Goal: Transaction & Acquisition: Purchase product/service

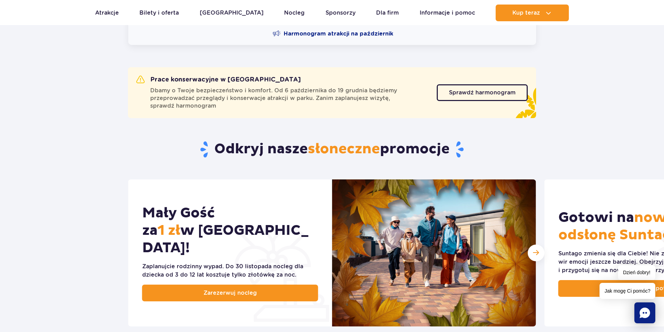
scroll to position [349, 0]
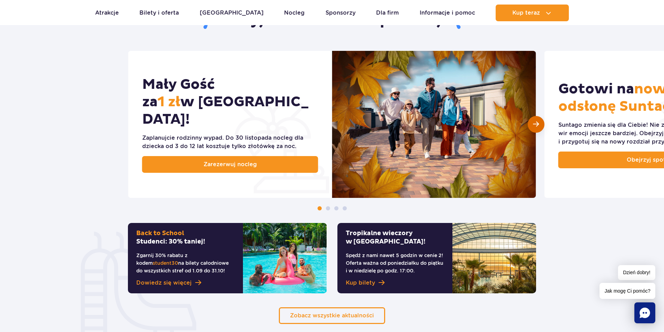
click at [540, 127] on div "Następny slajd" at bounding box center [536, 124] width 17 height 17
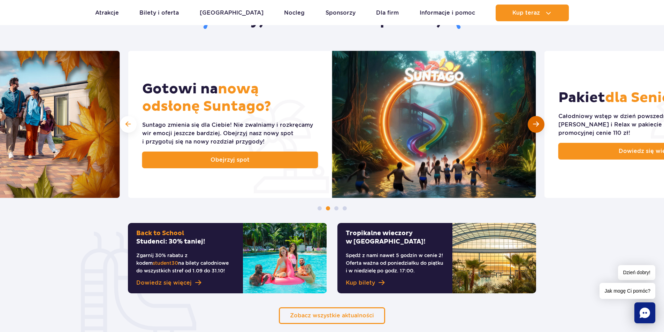
click at [540, 127] on div "Następny slajd" at bounding box center [536, 124] width 17 height 17
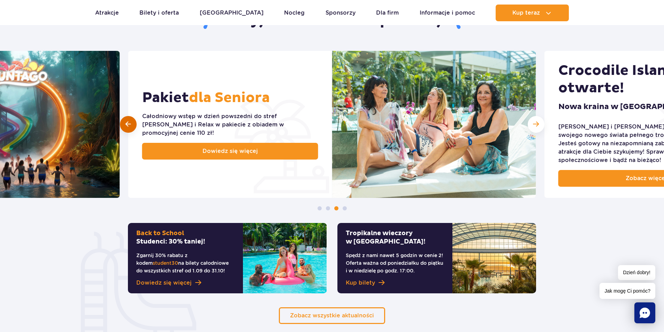
click at [126, 124] on span at bounding box center [128, 124] width 5 height 7
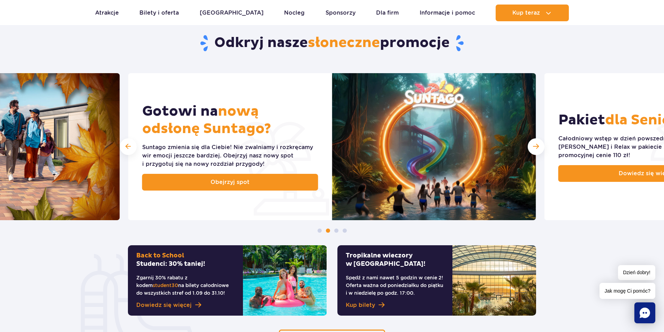
scroll to position [116, 0]
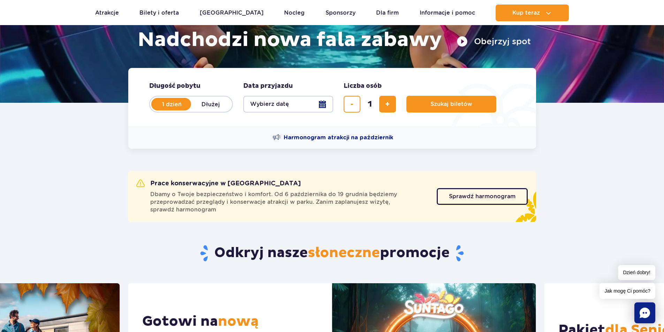
click at [320, 101] on button "Wybierz datę" at bounding box center [288, 104] width 90 height 17
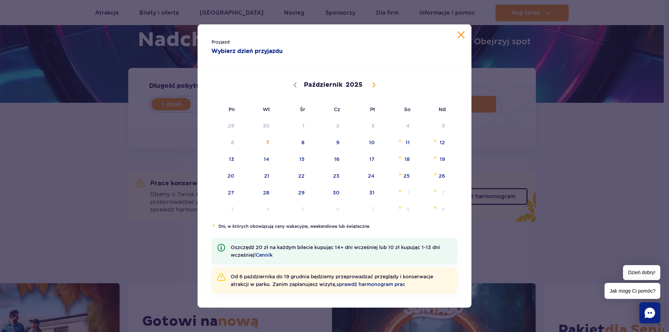
click at [374, 86] on icon at bounding box center [374, 85] width 2 height 5
select select "10"
click at [438, 142] on span "9" at bounding box center [433, 143] width 35 height 16
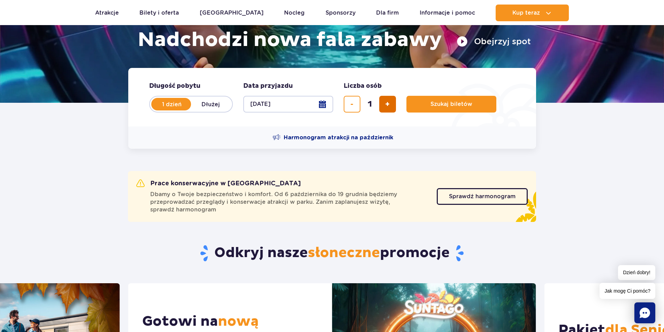
click at [393, 105] on button "dodaj bilet" at bounding box center [387, 104] width 17 height 17
click at [390, 104] on button "dodaj bilet" at bounding box center [387, 104] width 17 height 17
type input "4"
click at [442, 102] on span "Szukaj biletów" at bounding box center [449, 104] width 42 height 6
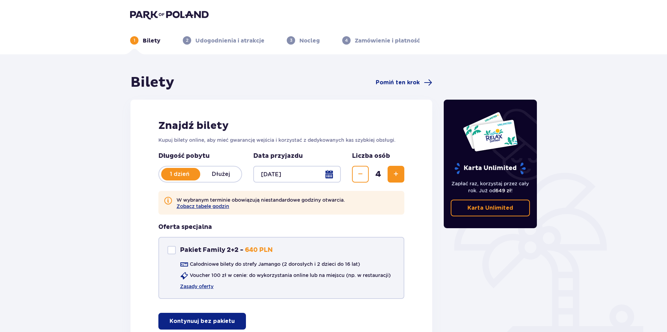
click at [168, 250] on div "Pakiet Family 2+2" at bounding box center [171, 250] width 8 height 8
checkbox input "true"
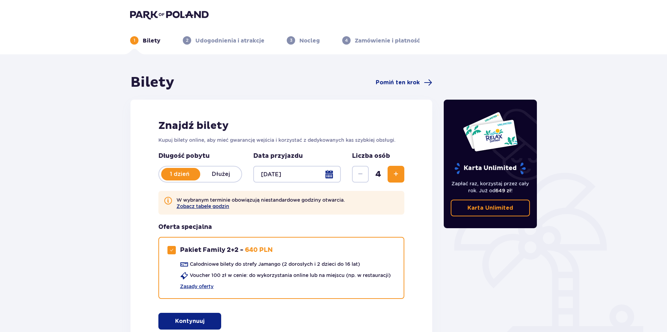
click at [198, 208] on button "Zobacz tabelę godzin" at bounding box center [202, 207] width 53 height 6
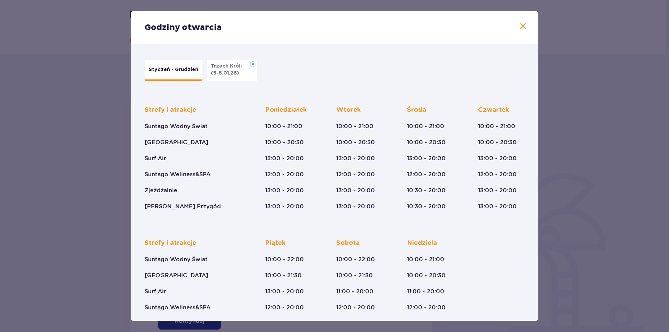
click at [160, 72] on p "Styczeń - Grudzień" at bounding box center [174, 69] width 50 height 7
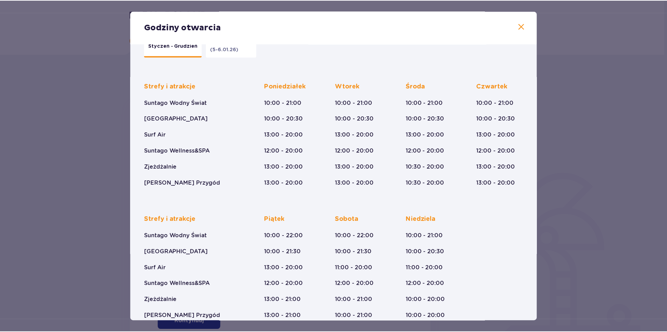
scroll to position [37, 0]
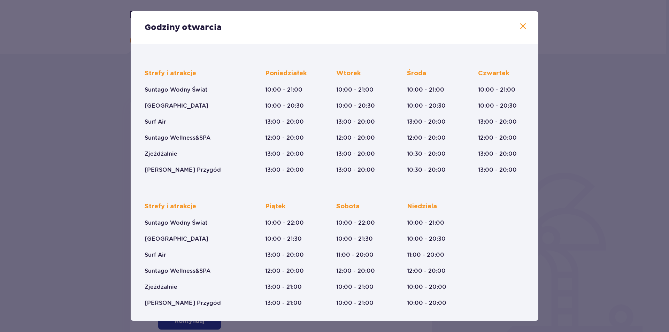
click at [0, 184] on div "Godziny otwarcia Styczeń - Grudzień Trzech Króli (5-6.01.26) Strefy i atrakcje …" at bounding box center [334, 166] width 669 height 332
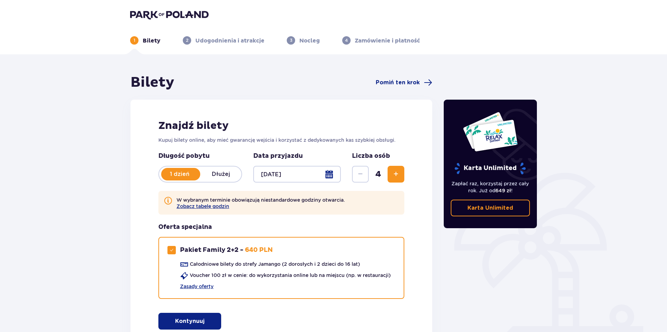
click at [177, 18] on img at bounding box center [169, 15] width 78 height 10
